Goal: Transaction & Acquisition: Purchase product/service

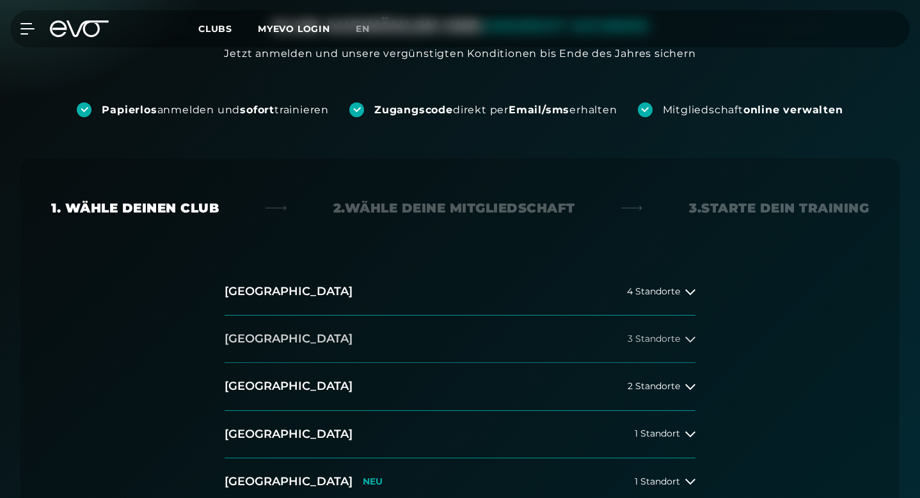
click at [684, 334] on div "3 Standorte" at bounding box center [661, 339] width 68 height 10
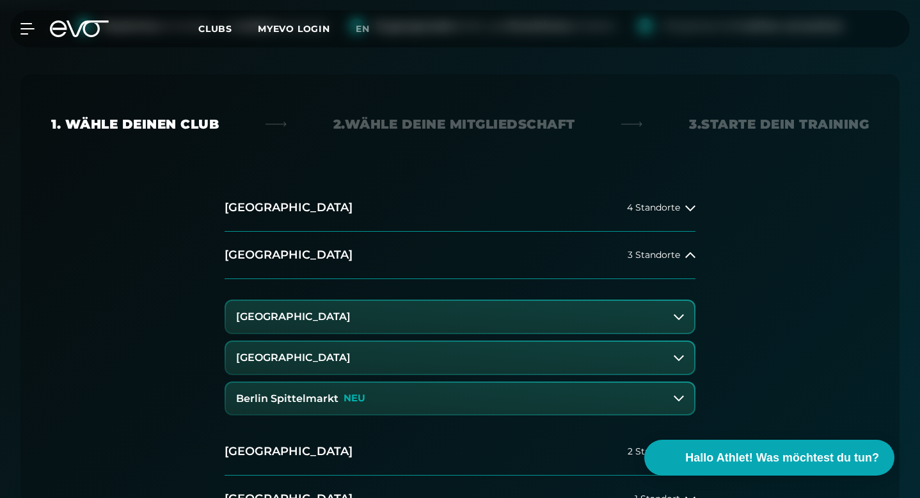
scroll to position [282, 0]
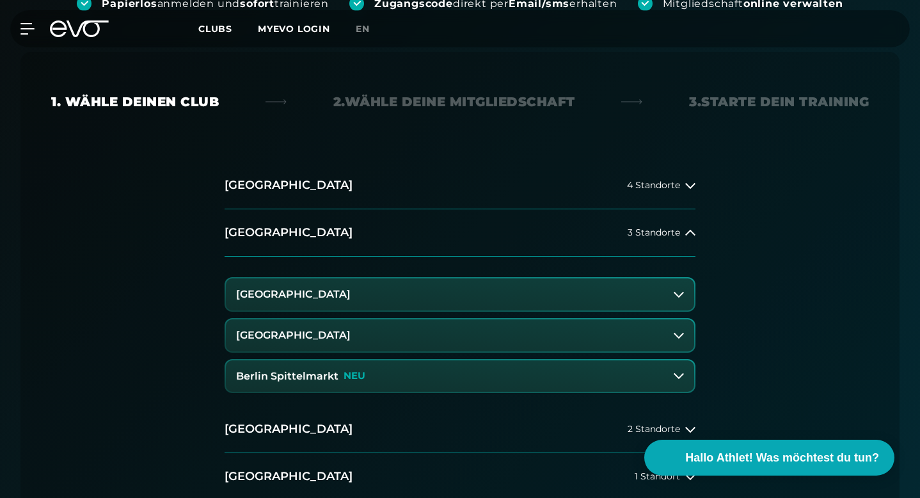
click at [680, 289] on icon at bounding box center [678, 294] width 10 height 10
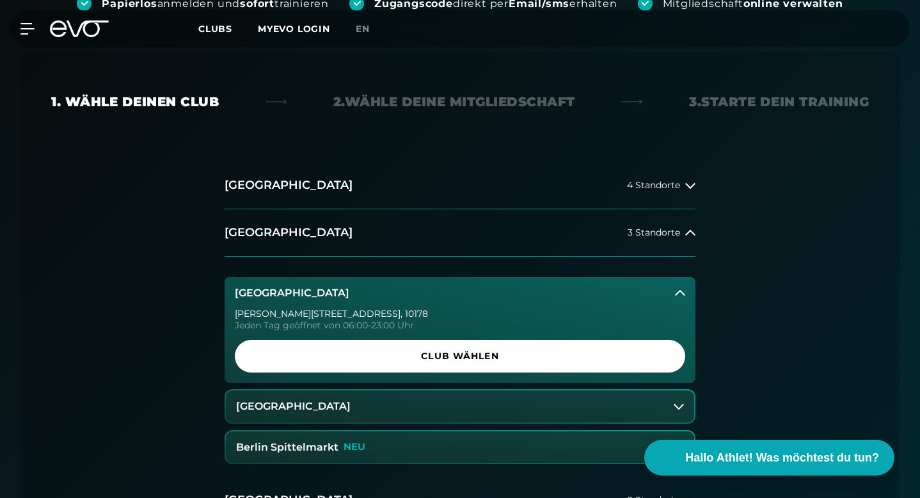
click at [678, 401] on icon at bounding box center [678, 406] width 10 height 10
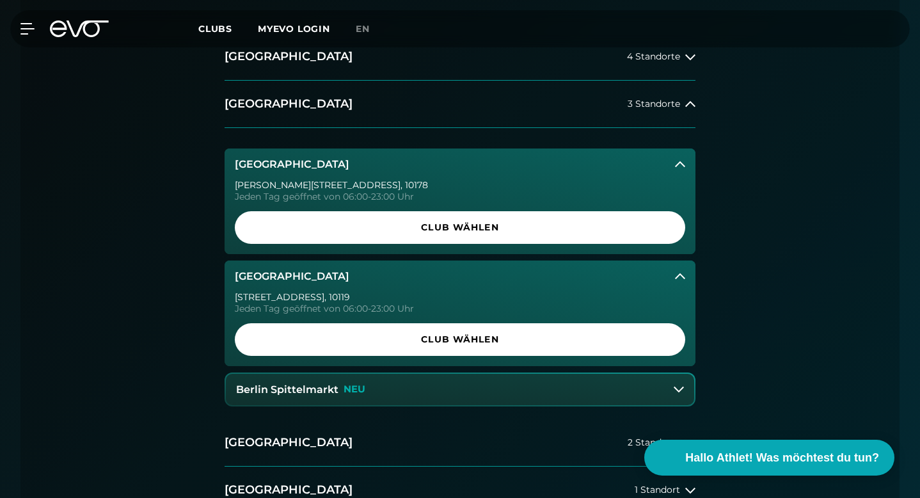
scroll to position [424, 0]
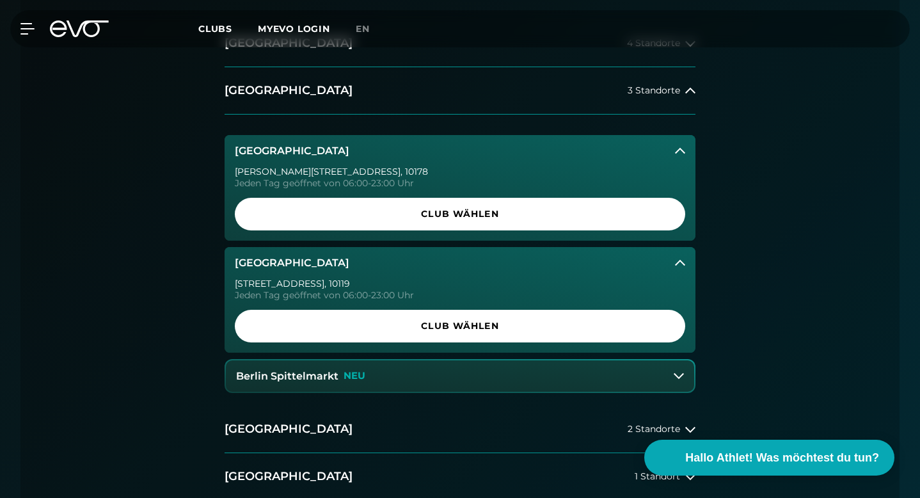
click at [677, 370] on icon at bounding box center [678, 375] width 10 height 10
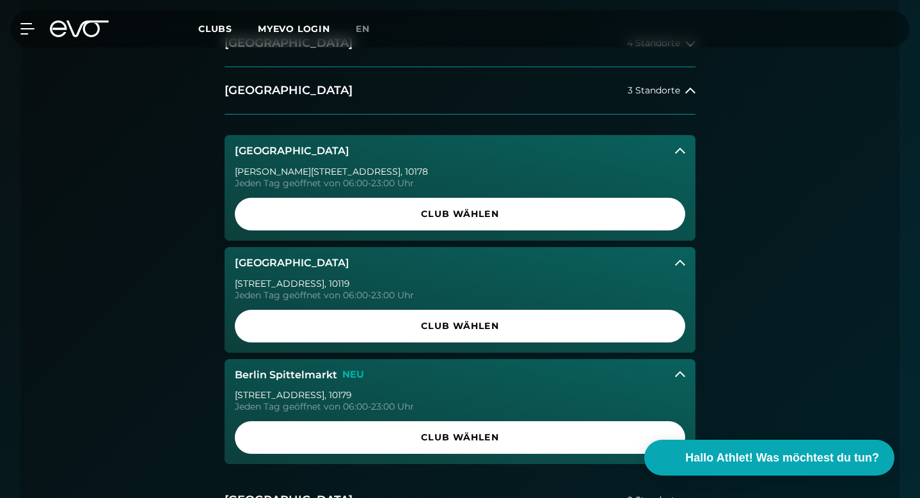
scroll to position [508, 0]
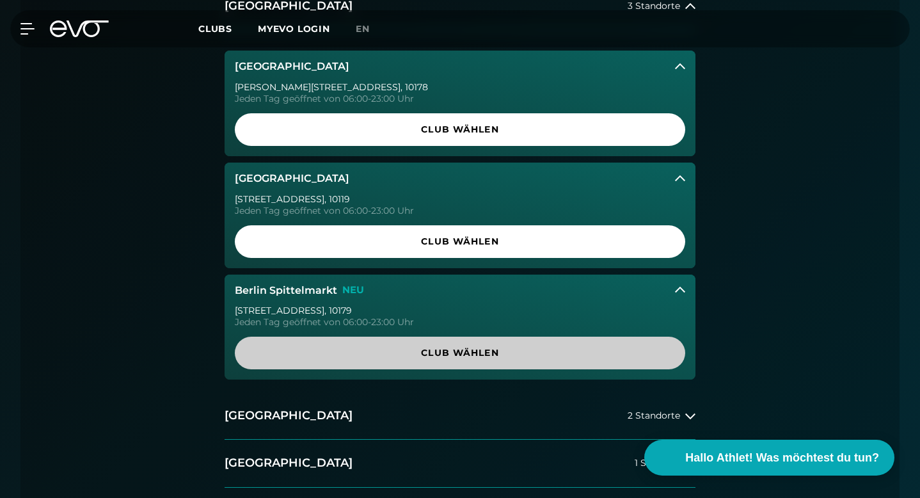
click at [388, 346] on span "Club wählen" at bounding box center [460, 352] width 420 height 13
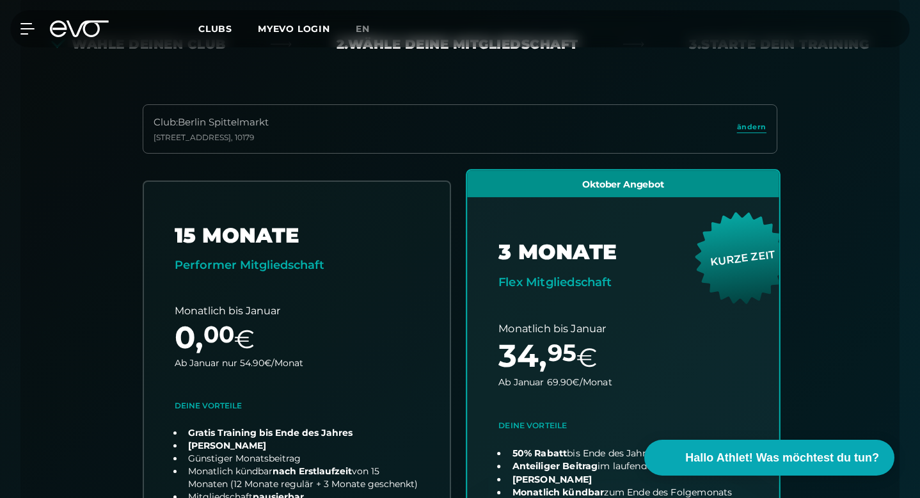
scroll to position [0, 0]
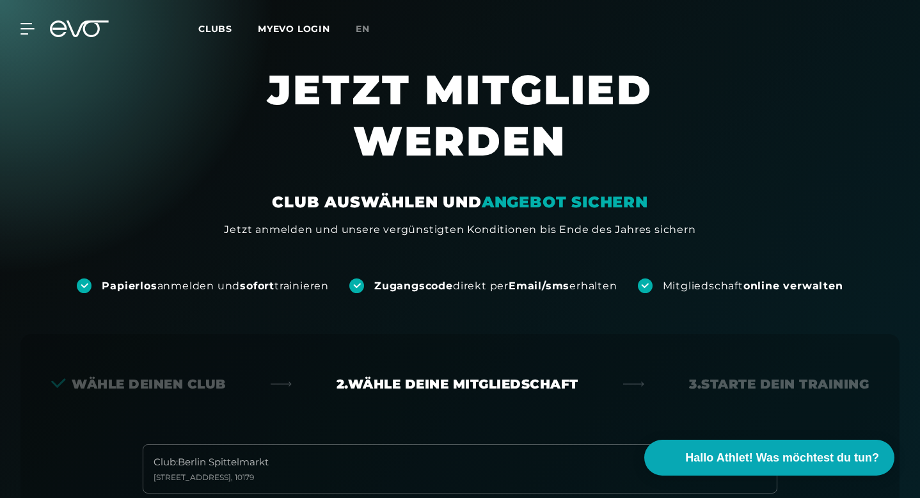
click at [354, 27] on div "Clubs MYEVO LOGIN" at bounding box center [276, 29] width 157 height 15
click at [358, 29] on span "en" at bounding box center [363, 29] width 14 height 12
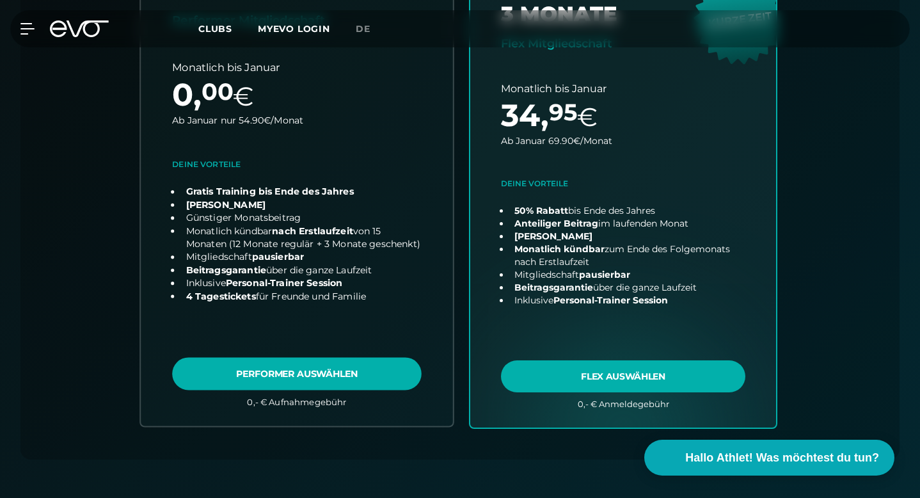
scroll to position [536, 0]
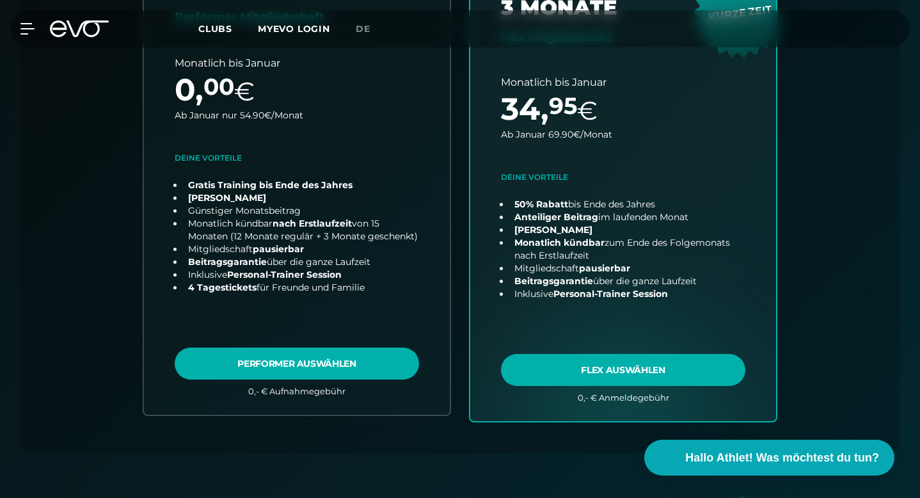
click at [27, 22] on div "MyEVO Login About Memberships free trial DAYPASS EVO Studios [GEOGRAPHIC_DATA] …" at bounding box center [460, 28] width 915 height 37
click at [28, 37] on div "MyEVO Login About Memberships free trial DAYPASS EVO Studios [GEOGRAPHIC_DATA] …" at bounding box center [460, 28] width 915 height 37
click at [26, 33] on icon at bounding box center [29, 29] width 19 height 12
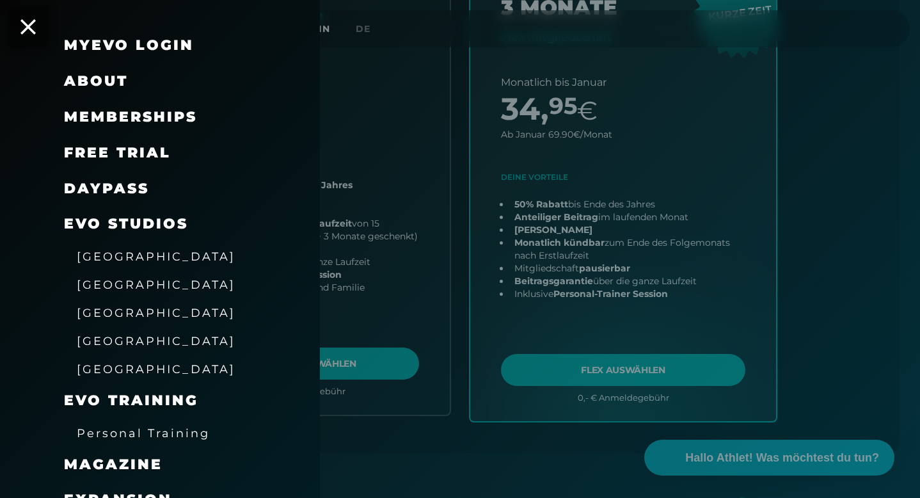
scroll to position [45, 0]
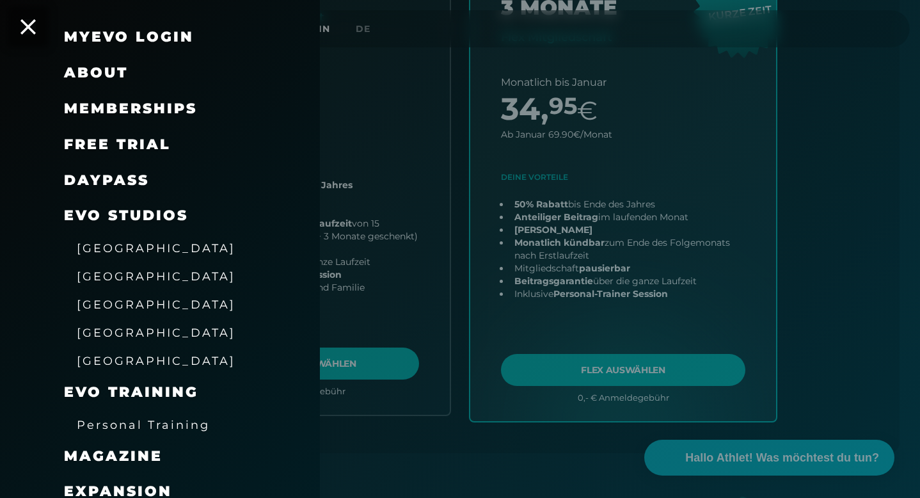
click at [120, 176] on link "DAYPASS" at bounding box center [106, 179] width 85 height 17
click at [18, 24] on div "MyEVO Login" at bounding box center [160, 37] width 320 height 36
click at [24, 31] on icon at bounding box center [28, 27] width 17 height 17
